Goal: Find specific page/section: Find specific page/section

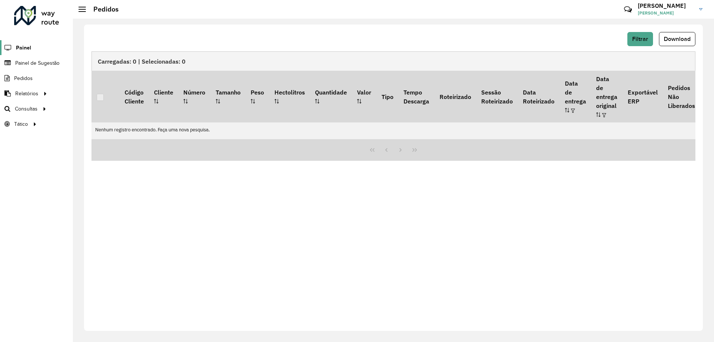
click at [21, 49] on span "Painel" at bounding box center [23, 48] width 15 height 8
click at [45, 61] on span "Painel de Sugestão" at bounding box center [38, 63] width 46 height 8
